Goal: Task Accomplishment & Management: Manage account settings

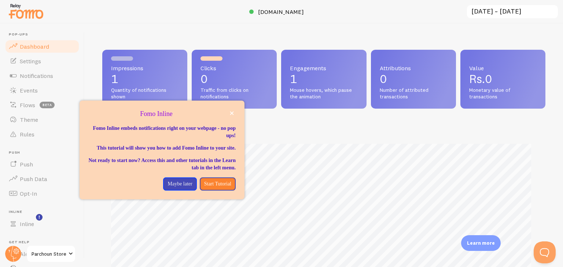
scroll to position [192, 437]
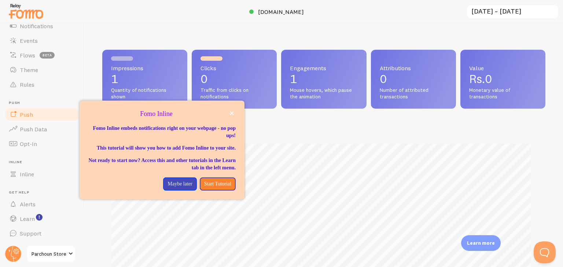
click at [28, 119] on link "Push" at bounding box center [41, 114] width 75 height 15
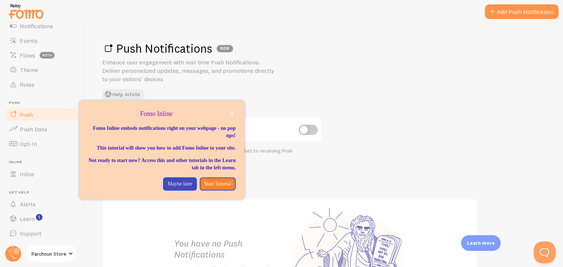
click at [201, 73] on p "Enhance user engagement with real-time Push Notifications. Deliver personalized…" at bounding box center [190, 70] width 176 height 25
click at [177, 188] on p "Maybe later" at bounding box center [179, 184] width 25 height 7
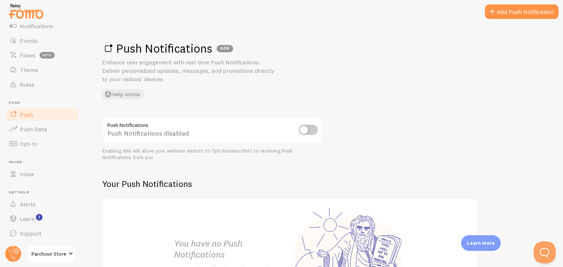
click at [308, 129] on input "checkbox" at bounding box center [308, 130] width 19 height 10
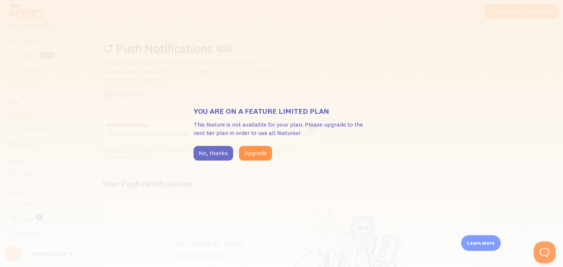
click at [217, 156] on button "No, thanks" at bounding box center [213, 153] width 40 height 15
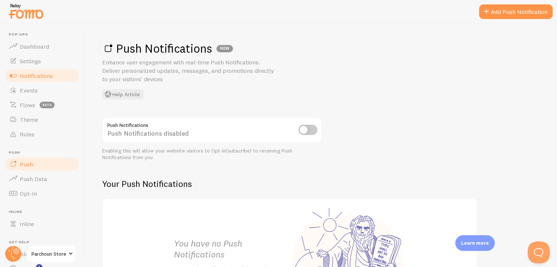
click at [48, 79] on span "Notifications" at bounding box center [36, 75] width 33 height 7
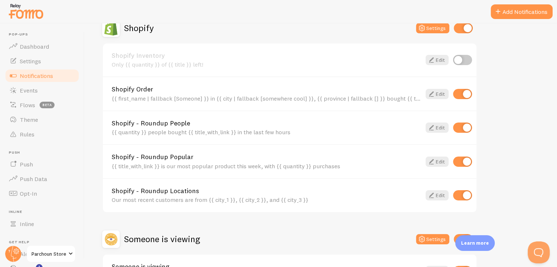
scroll to position [321, 0]
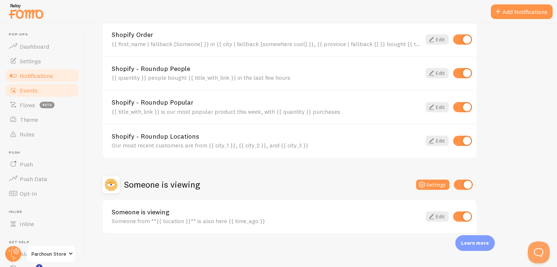
click at [26, 89] on span "Events" at bounding box center [29, 90] width 18 height 7
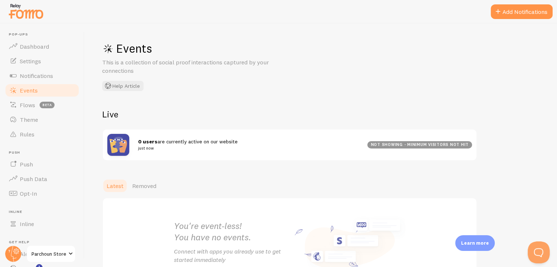
scroll to position [59, 0]
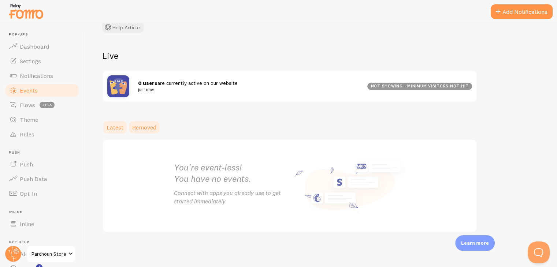
click at [148, 126] on span "Removed" at bounding box center [144, 127] width 24 height 7
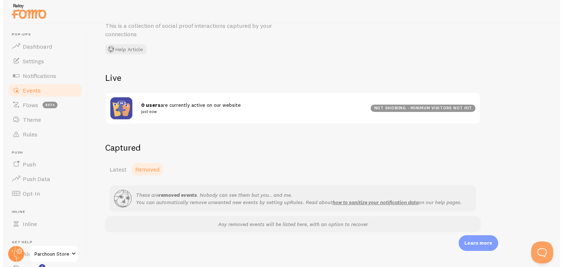
scroll to position [50, 0]
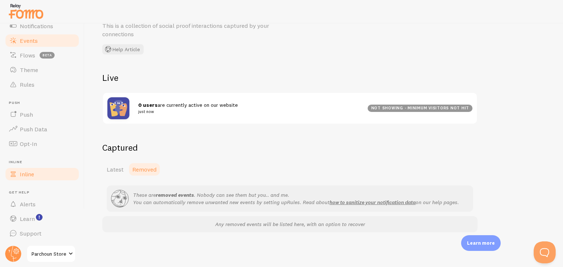
click at [35, 173] on link "Inline" at bounding box center [41, 174] width 75 height 15
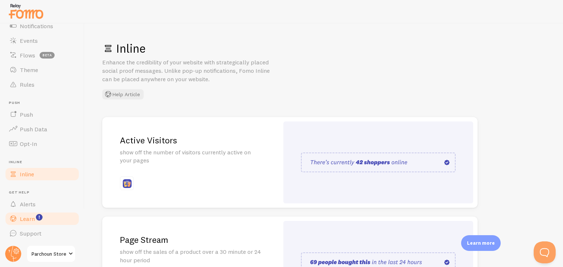
click at [20, 223] on link "Learn" at bounding box center [41, 219] width 75 height 15
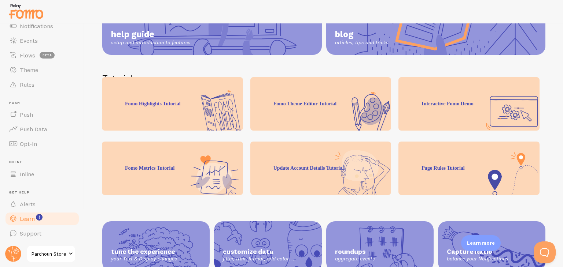
scroll to position [123, 0]
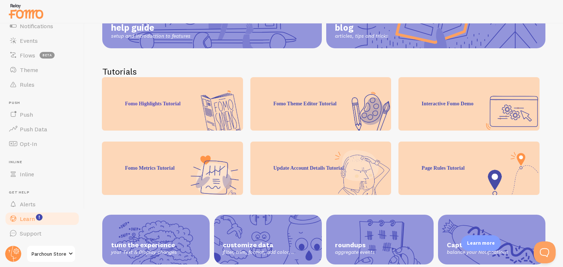
drag, startPoint x: 562, startPoint y: 119, endPoint x: 562, endPoint y: 152, distance: 33.0
click at [562, 152] on div "Learn Tutorials, videos and help articles to get you familiar with Fomo help gu…" at bounding box center [324, 145] width 478 height 244
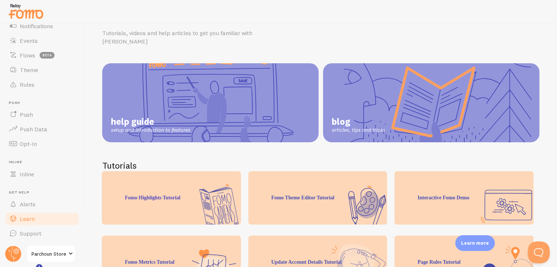
scroll to position [0, 0]
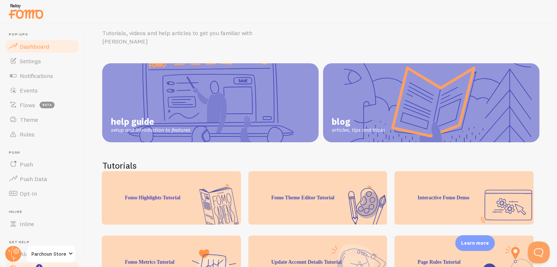
click at [28, 47] on span "Dashboard" at bounding box center [34, 46] width 29 height 7
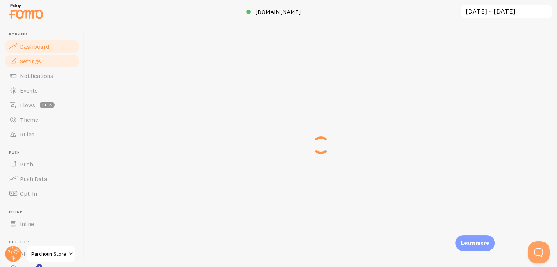
click at [26, 65] on link "Settings" at bounding box center [41, 61] width 75 height 15
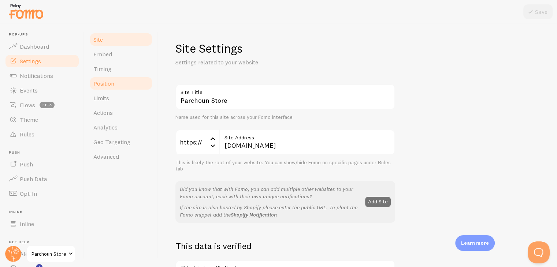
click at [96, 78] on link "Position" at bounding box center [121, 83] width 64 height 15
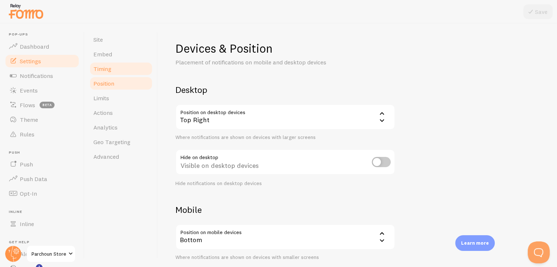
click at [109, 66] on span "Timing" at bounding box center [102, 68] width 18 height 7
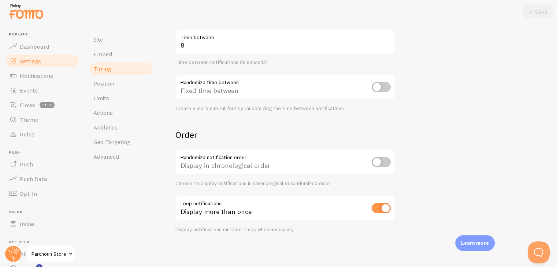
scroll to position [8, 0]
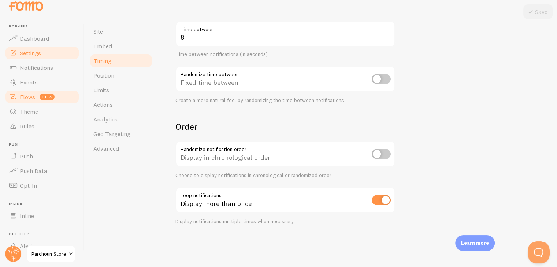
click at [34, 96] on span "Flows" at bounding box center [27, 96] width 15 height 7
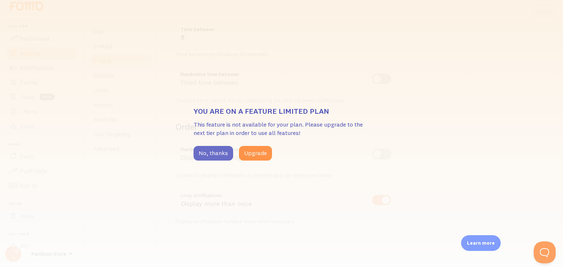
click at [212, 157] on button "No, thanks" at bounding box center [213, 153] width 40 height 15
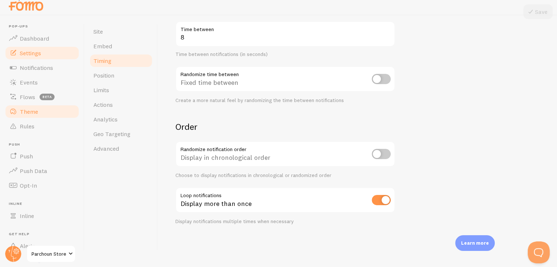
click at [34, 115] on link "Theme" at bounding box center [41, 111] width 75 height 15
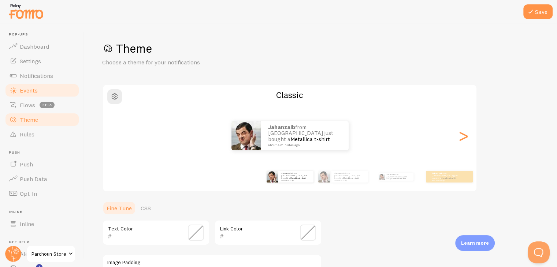
click at [28, 83] on link "Events" at bounding box center [41, 90] width 75 height 15
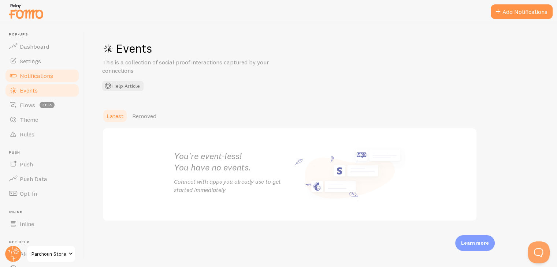
click at [27, 77] on span "Notifications" at bounding box center [36, 75] width 33 height 7
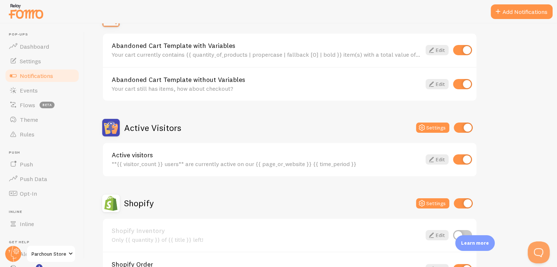
scroll to position [174, 0]
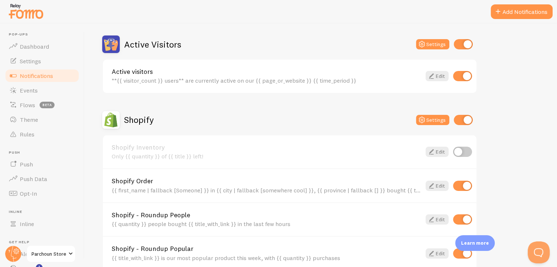
click at [463, 43] on input "checkbox" at bounding box center [463, 44] width 19 height 10
checkbox input "false"
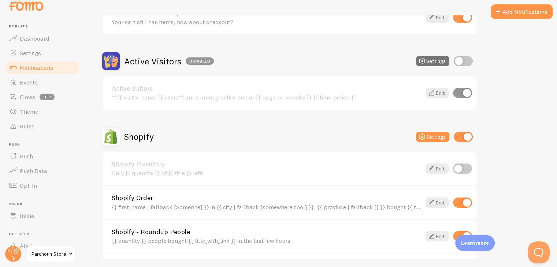
scroll to position [321, 0]
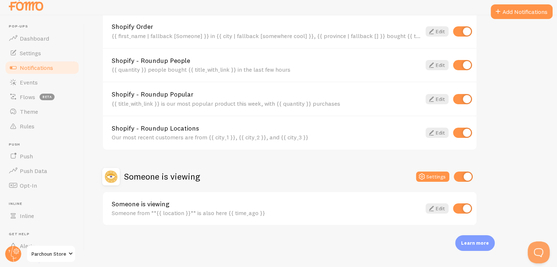
click at [457, 176] on input "checkbox" at bounding box center [463, 177] width 19 height 10
checkbox input "false"
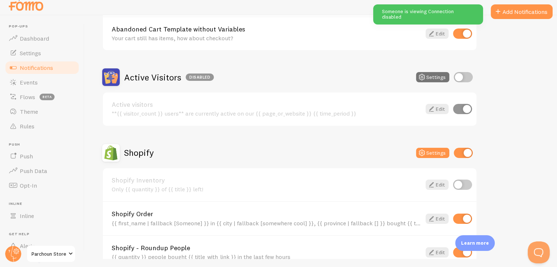
scroll to position [89, 0]
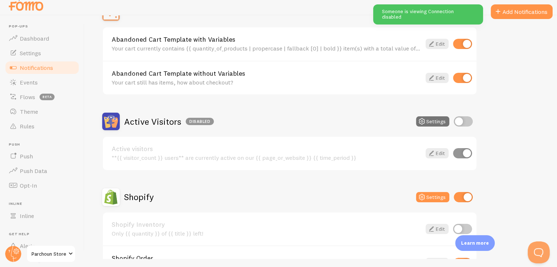
click at [463, 123] on input "checkbox" at bounding box center [463, 122] width 19 height 10
checkbox input "true"
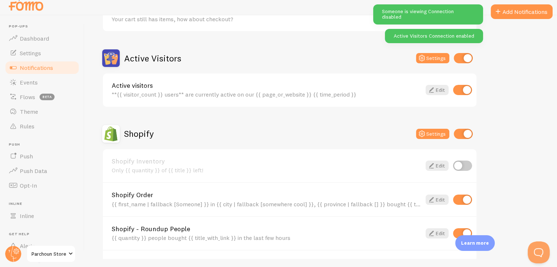
scroll to position [259, 0]
